Goal: Information Seeking & Learning: Learn about a topic

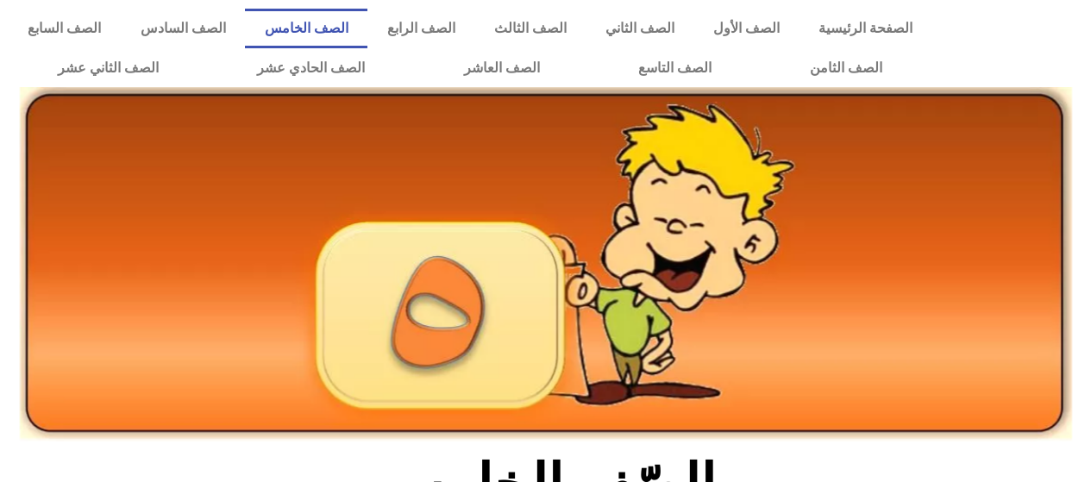
click at [368, 29] on link "الصف الخامس" at bounding box center [306, 29] width 123 height 40
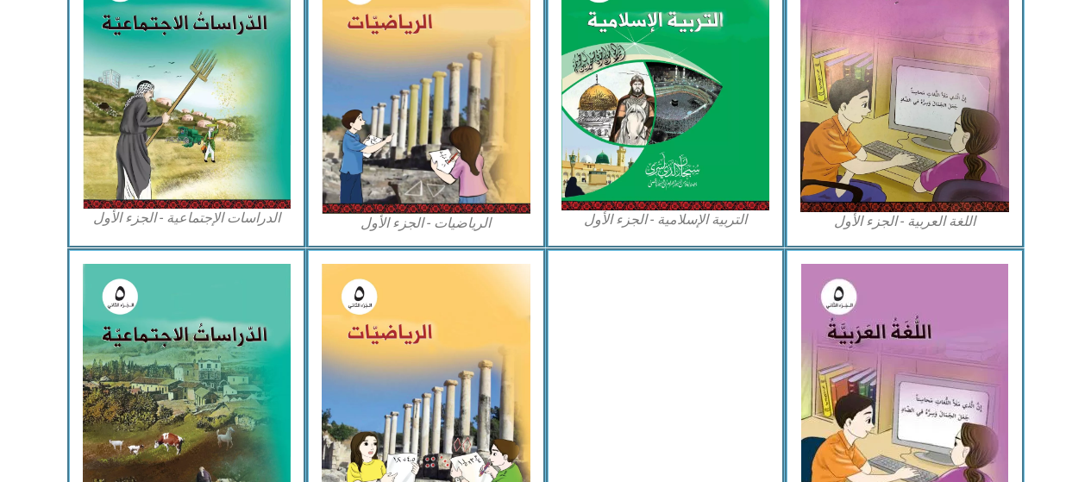
scroll to position [613, 0]
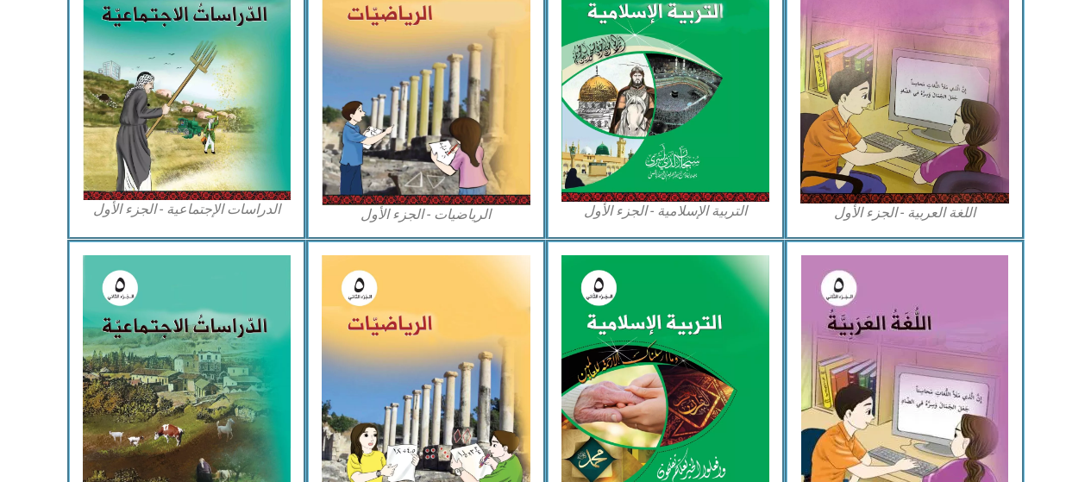
click at [450, 167] on img at bounding box center [426, 74] width 209 height 262
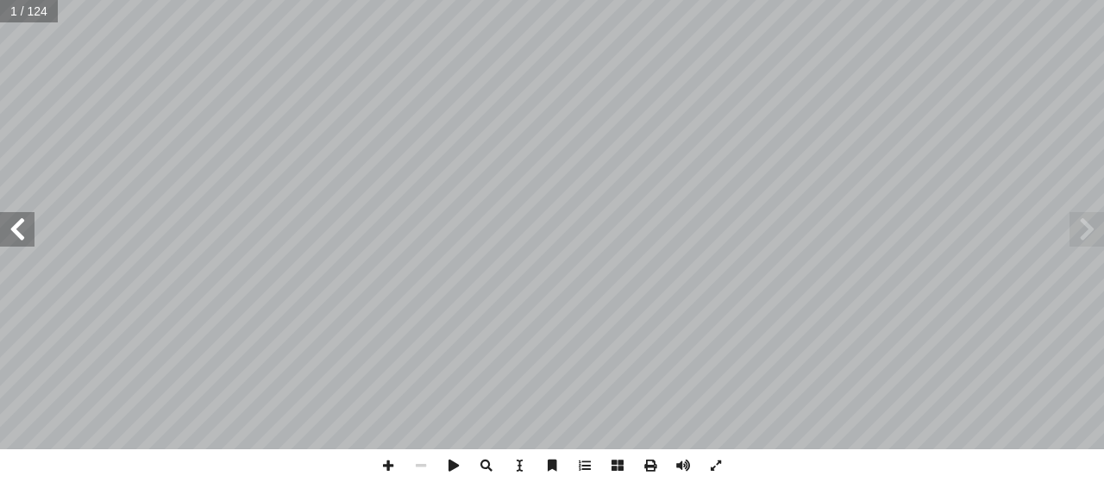
click at [24, 224] on span at bounding box center [17, 229] width 35 height 35
click at [24, 229] on span at bounding box center [17, 229] width 35 height 35
click at [22, 224] on span at bounding box center [17, 229] width 35 height 35
click at [26, 229] on span at bounding box center [17, 229] width 35 height 35
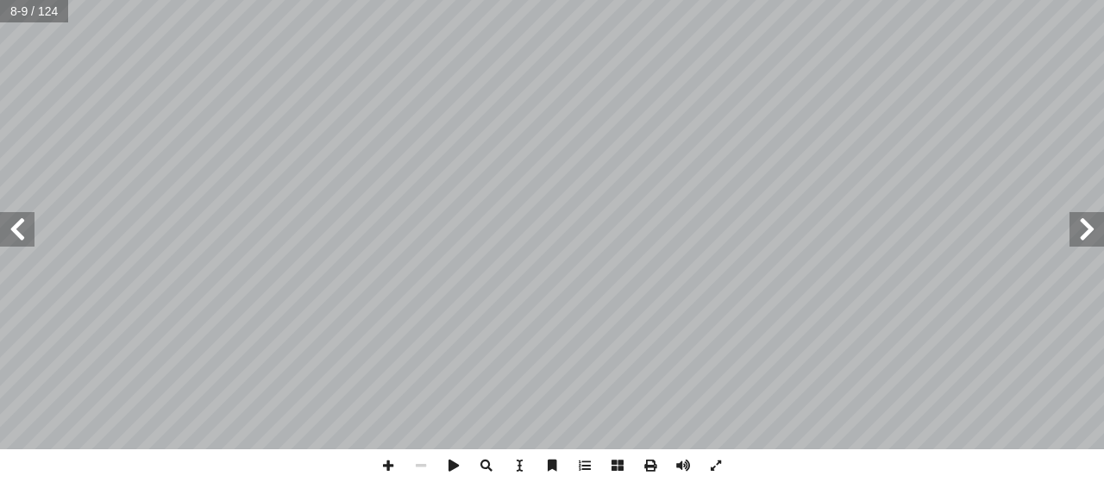
click at [29, 229] on span at bounding box center [17, 229] width 35 height 35
click at [24, 232] on span at bounding box center [17, 229] width 35 height 35
click at [20, 226] on span at bounding box center [17, 229] width 35 height 35
click at [23, 230] on span at bounding box center [17, 229] width 35 height 35
click at [21, 230] on span at bounding box center [17, 229] width 35 height 35
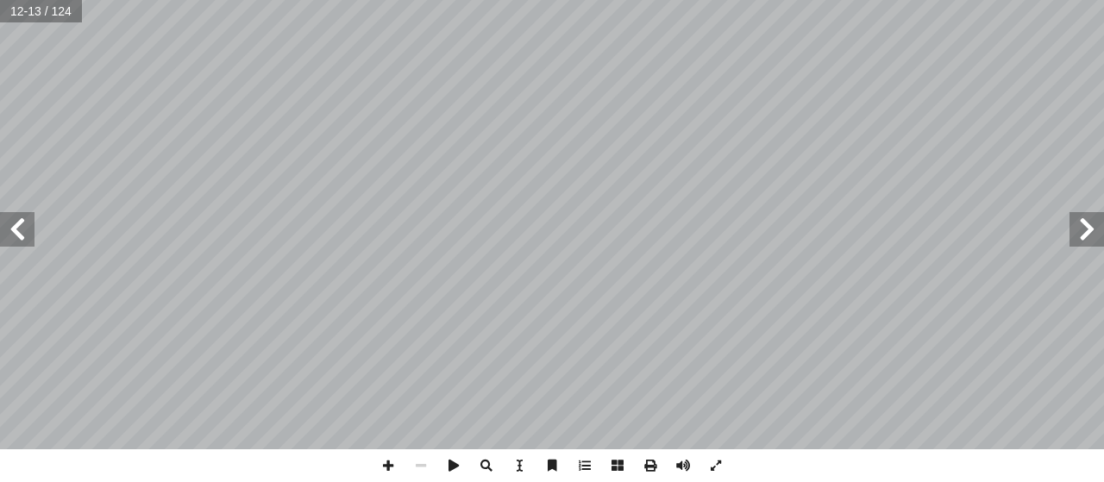
click at [23, 232] on span at bounding box center [17, 229] width 35 height 35
click at [29, 239] on span at bounding box center [17, 229] width 35 height 35
click at [24, 231] on span at bounding box center [17, 229] width 35 height 35
click at [20, 223] on span at bounding box center [17, 229] width 35 height 35
click at [11, 224] on span at bounding box center [17, 229] width 35 height 35
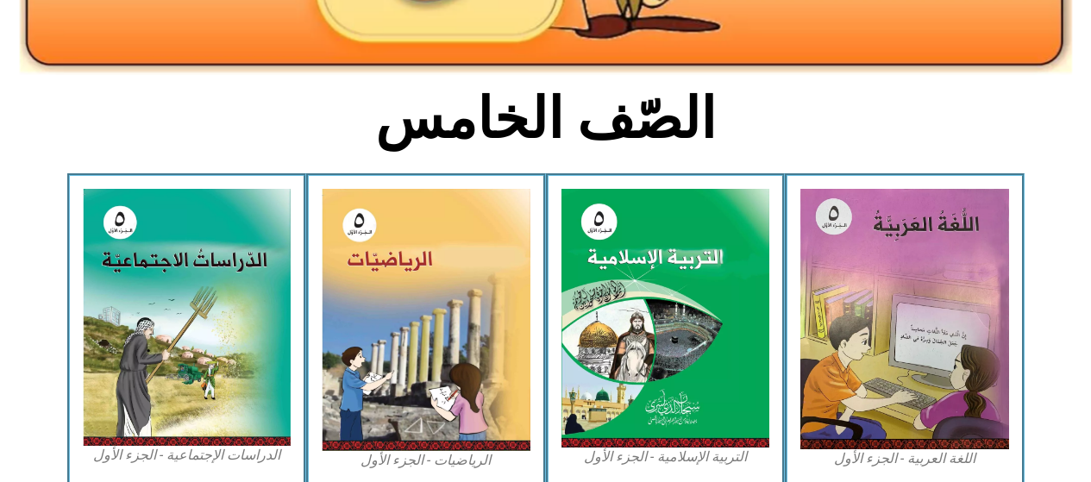
scroll to position [371, 0]
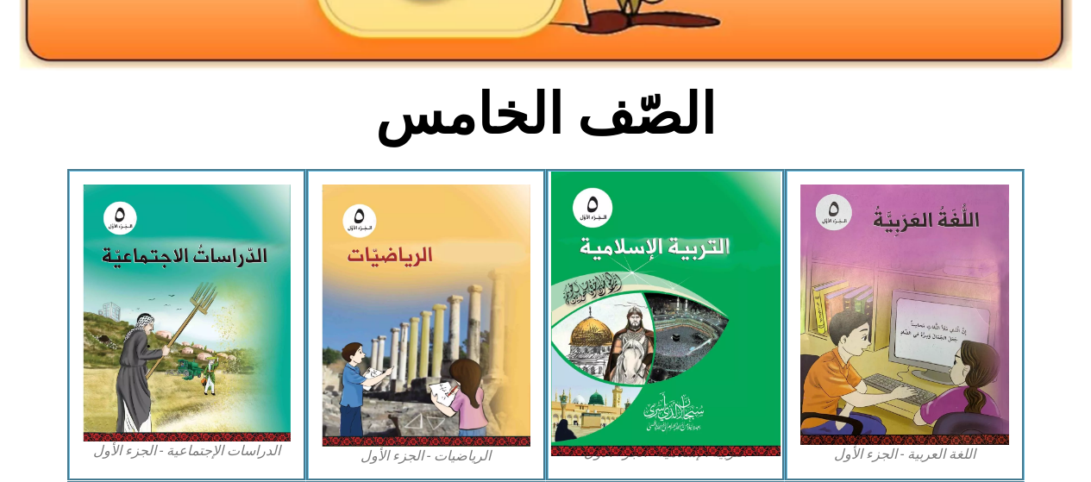
click at [652, 261] on img at bounding box center [664, 315] width 229 height 286
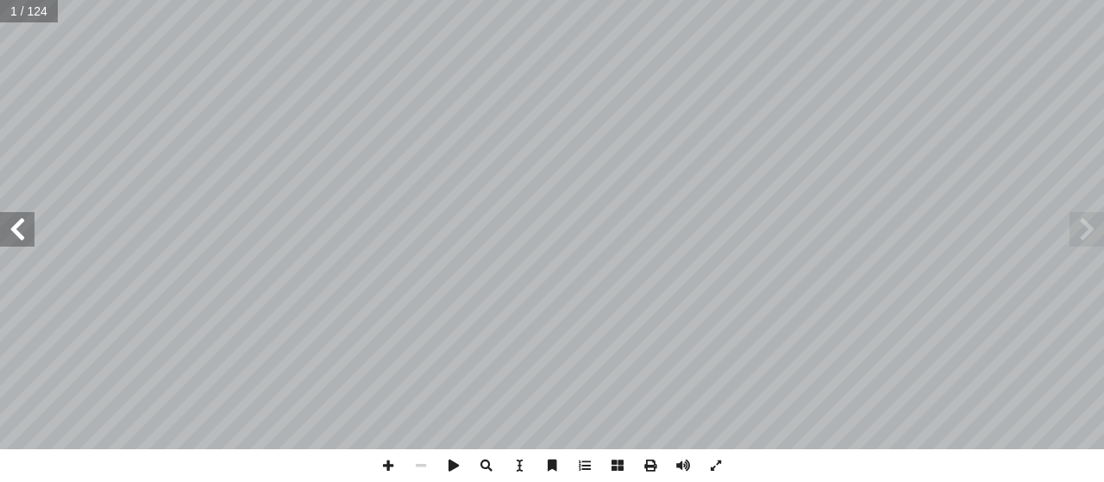
click at [9, 227] on span at bounding box center [17, 229] width 35 height 35
click at [15, 230] on span at bounding box center [17, 229] width 35 height 35
click at [17, 233] on span at bounding box center [17, 229] width 35 height 35
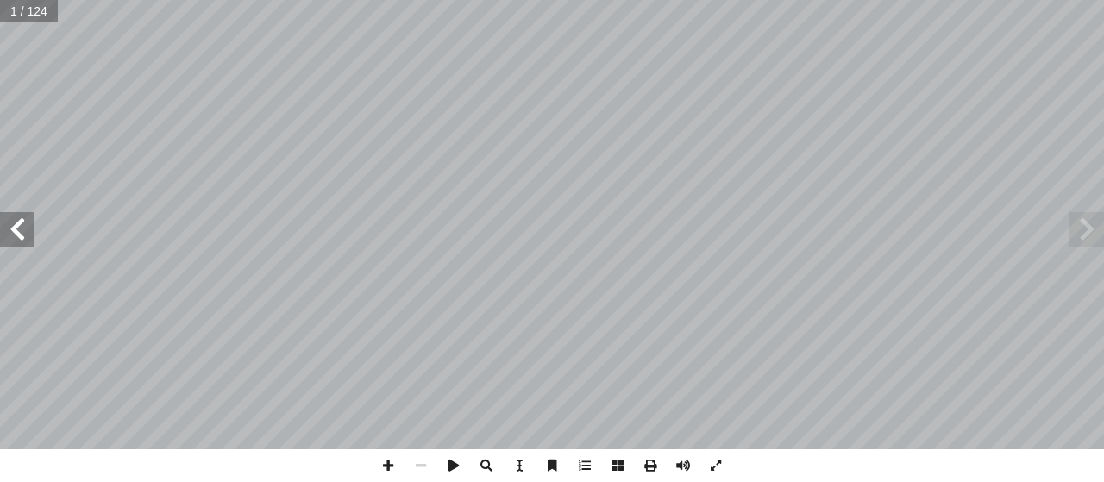
click at [15, 230] on span at bounding box center [17, 229] width 35 height 35
click at [16, 233] on span at bounding box center [17, 229] width 35 height 35
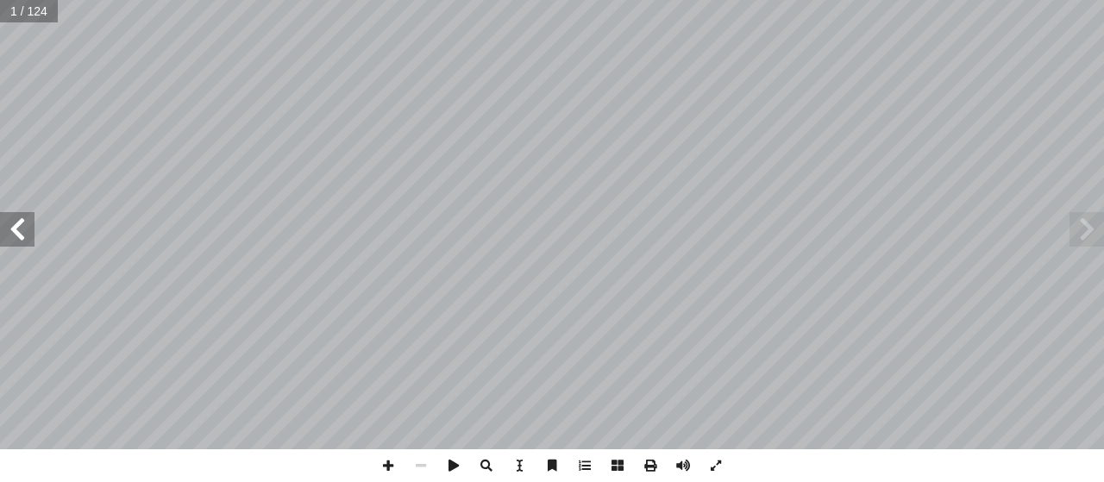
click at [16, 233] on span at bounding box center [17, 229] width 35 height 35
click at [16, 236] on span at bounding box center [17, 229] width 35 height 35
click at [21, 238] on span at bounding box center [17, 229] width 35 height 35
click at [22, 238] on span at bounding box center [17, 229] width 35 height 35
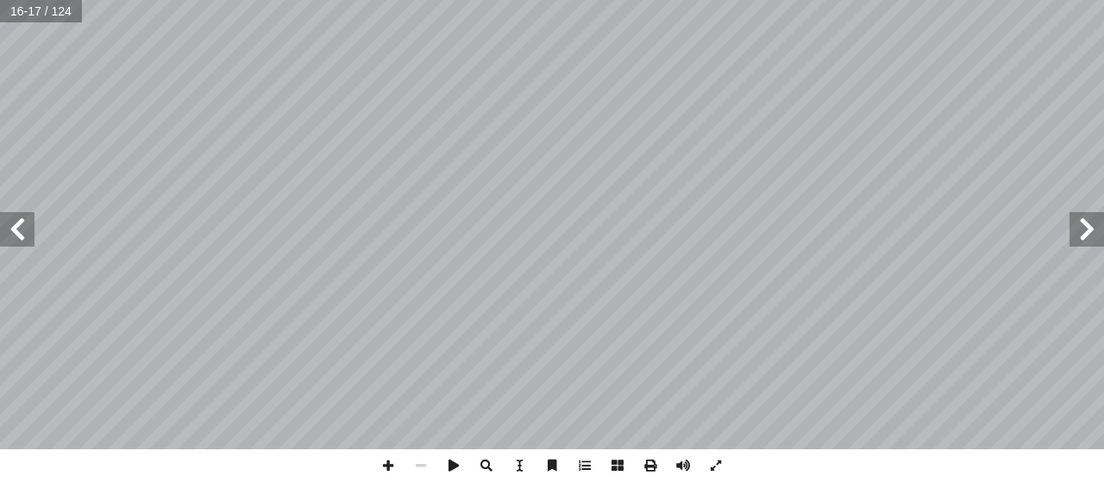
click at [19, 238] on span at bounding box center [17, 229] width 35 height 35
click at [17, 240] on span at bounding box center [17, 229] width 35 height 35
click at [16, 237] on span at bounding box center [17, 229] width 35 height 35
click at [17, 238] on span at bounding box center [17, 229] width 35 height 35
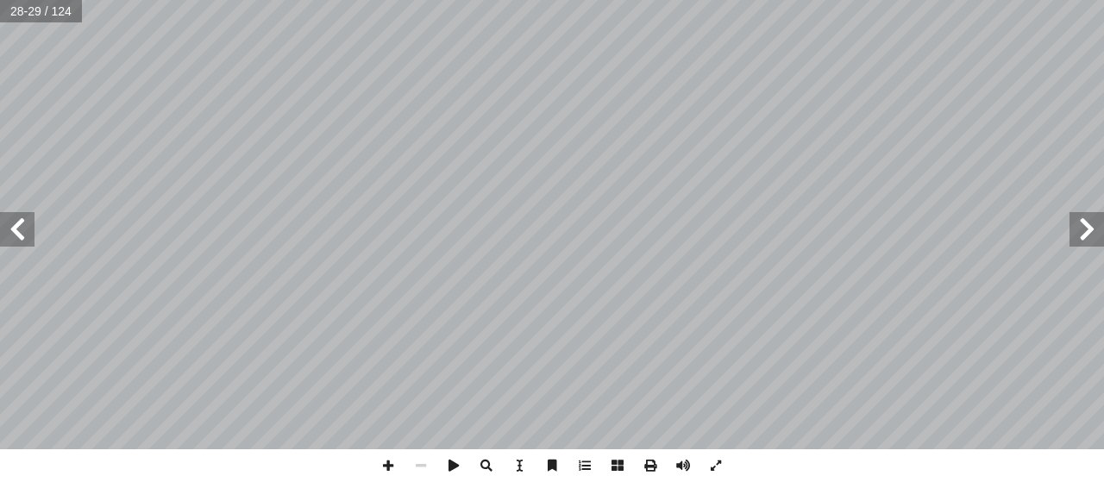
click at [21, 236] on span at bounding box center [17, 229] width 35 height 35
click at [18, 236] on span at bounding box center [17, 229] width 35 height 35
click at [11, 230] on span at bounding box center [17, 229] width 35 height 35
click at [11, 227] on span at bounding box center [17, 229] width 35 height 35
click at [11, 229] on span at bounding box center [17, 229] width 35 height 35
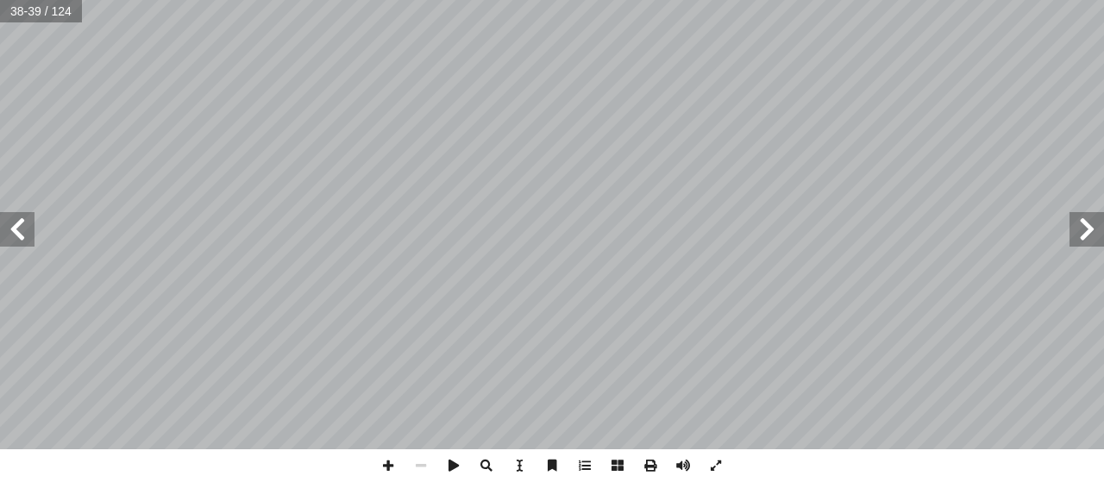
click at [11, 221] on span at bounding box center [17, 229] width 35 height 35
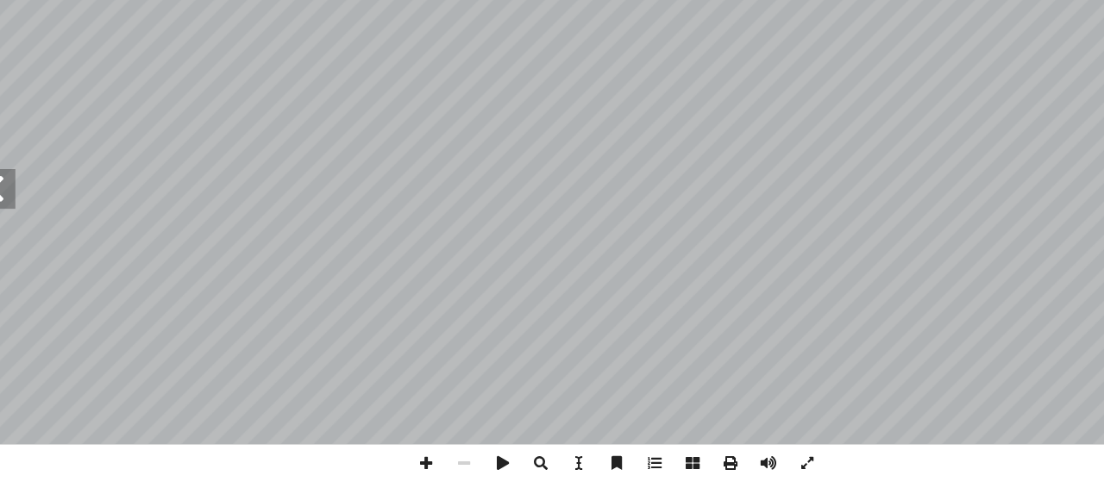
click at [26, 234] on span at bounding box center [17, 229] width 35 height 35
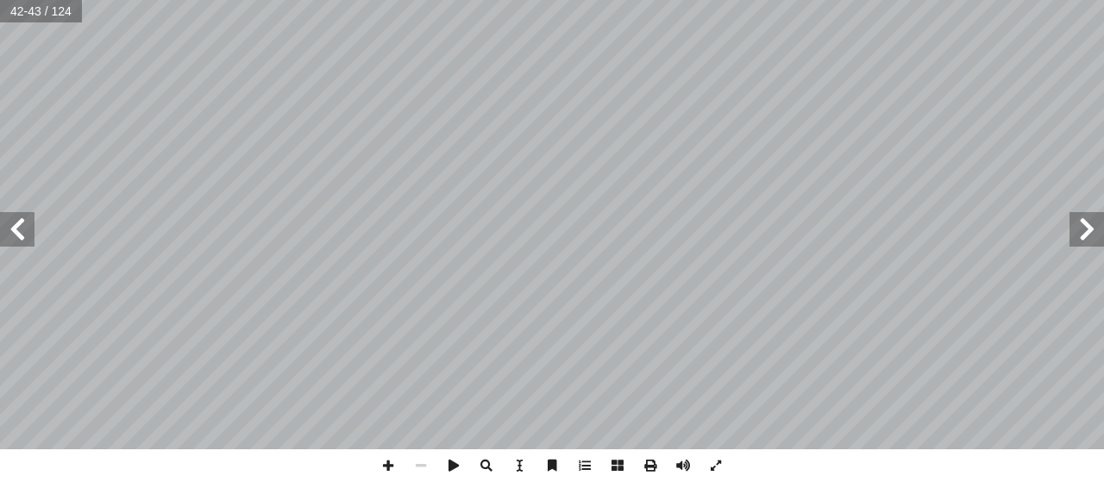
click at [1072, 229] on span at bounding box center [1087, 229] width 35 height 35
click at [20, 226] on span at bounding box center [17, 229] width 35 height 35
